Goal: Find specific page/section: Find specific page/section

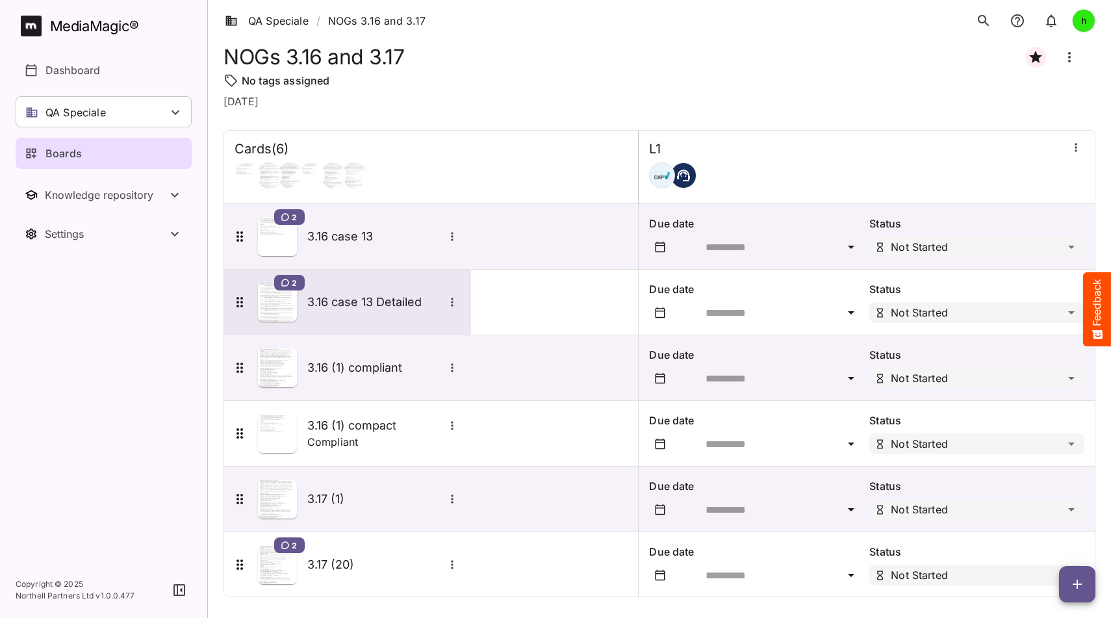
scroll to position [12, 0]
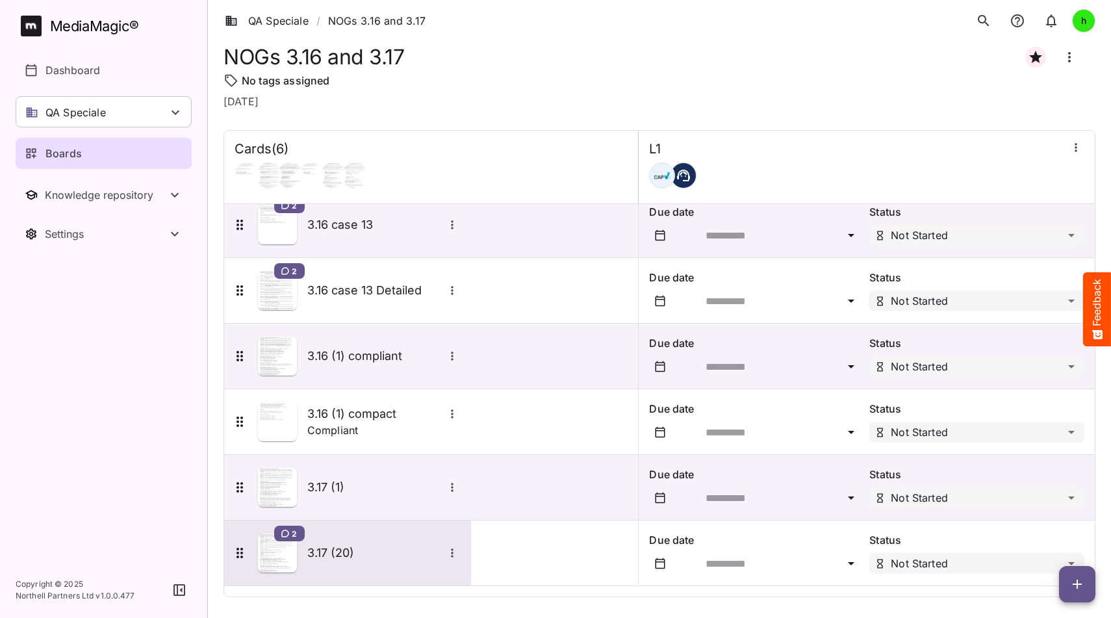
click at [350, 547] on h5 "3.17 (20)" at bounding box center [375, 553] width 136 height 16
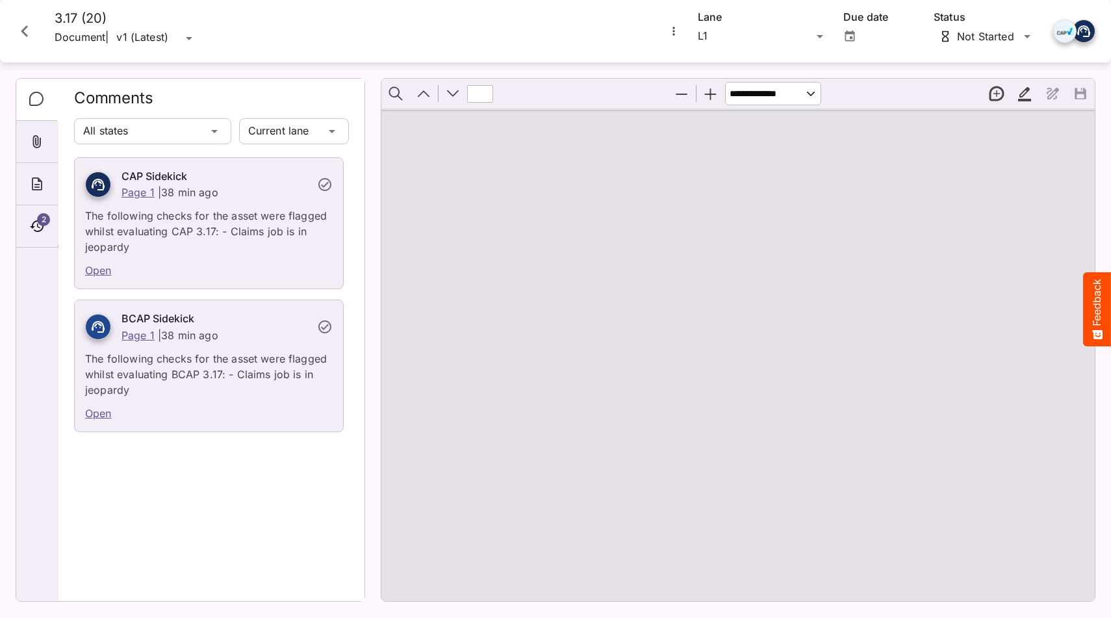
click at [99, 269] on link "Open" at bounding box center [98, 270] width 27 height 13
